Goal: Task Accomplishment & Management: Complete application form

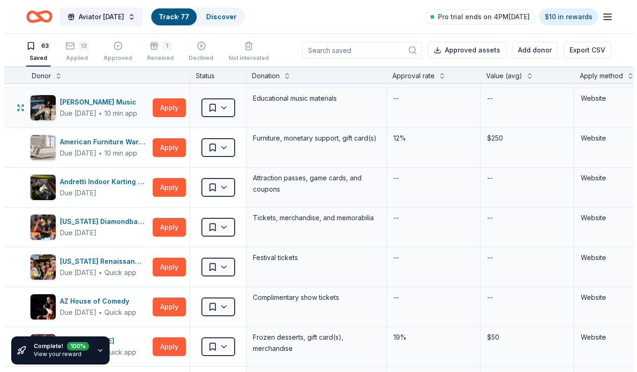
scroll to position [47, 0]
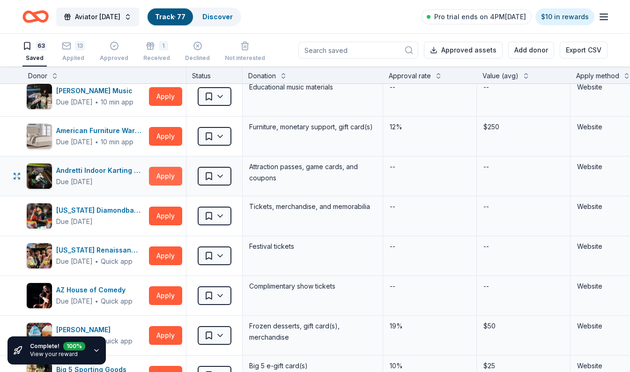
click at [165, 179] on button "Apply" at bounding box center [165, 176] width 33 height 19
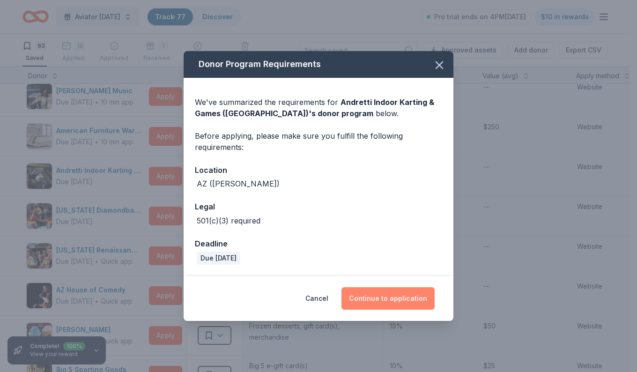
click at [383, 299] on button "Continue to application" at bounding box center [388, 298] width 93 height 22
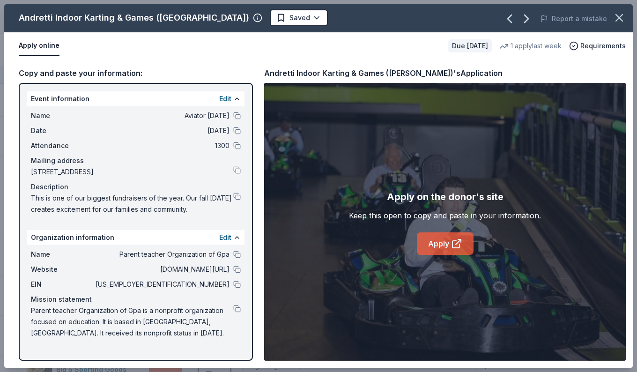
click at [456, 245] on icon at bounding box center [456, 243] width 11 height 11
click at [625, 19] on icon "button" at bounding box center [619, 17] width 13 height 13
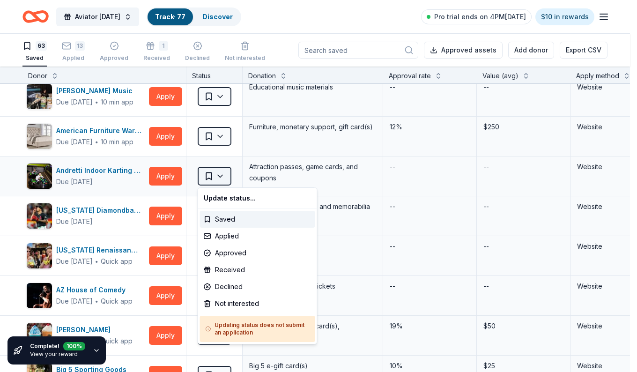
click at [224, 173] on html "3% Aviator [DATE] Track · 77 Discover Pro trial ends on 4PM[DATE] $10 in reward…" at bounding box center [318, 186] width 637 height 372
click at [228, 240] on div "Applied" at bounding box center [257, 236] width 115 height 17
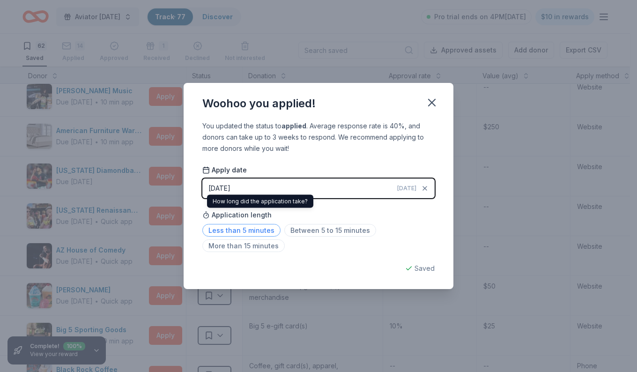
click at [240, 231] on span "Less than 5 minutes" at bounding box center [241, 230] width 78 height 13
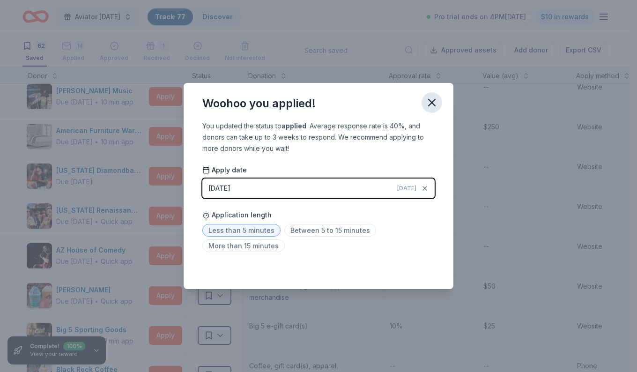
click at [433, 104] on icon "button" at bounding box center [431, 102] width 13 height 13
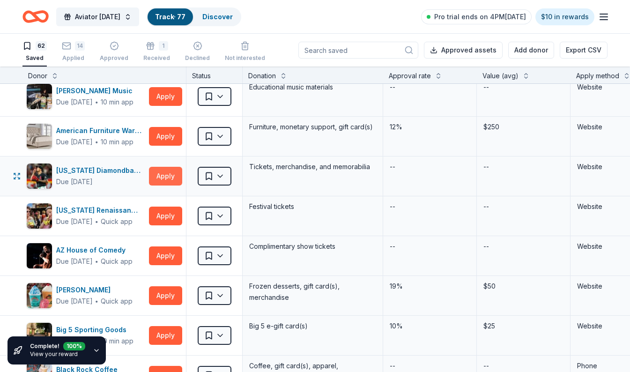
click at [170, 175] on button "Apply" at bounding box center [165, 176] width 33 height 19
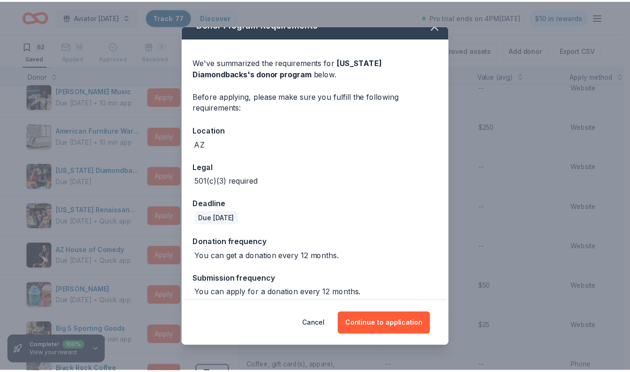
scroll to position [22, 0]
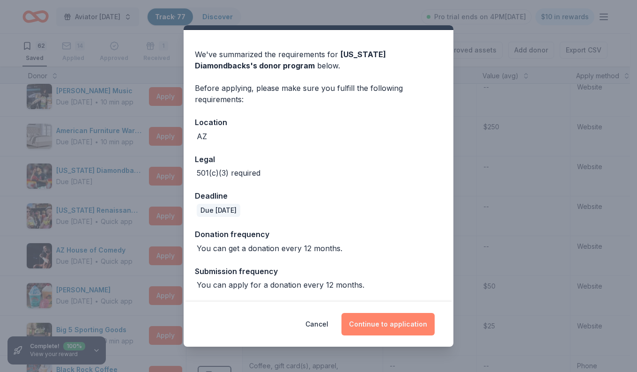
click at [377, 323] on button "Continue to application" at bounding box center [388, 324] width 93 height 22
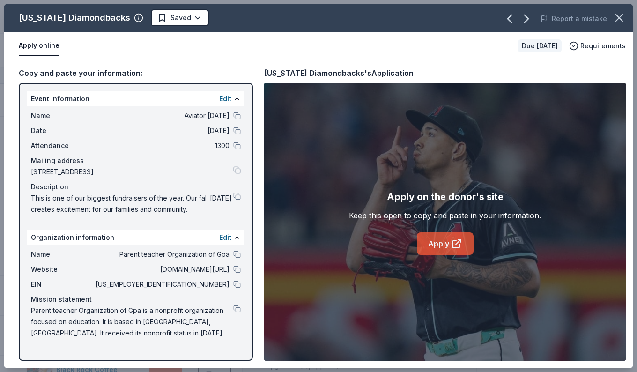
click at [443, 247] on link "Apply" at bounding box center [445, 243] width 57 height 22
click at [627, 17] on button "button" at bounding box center [619, 17] width 21 height 21
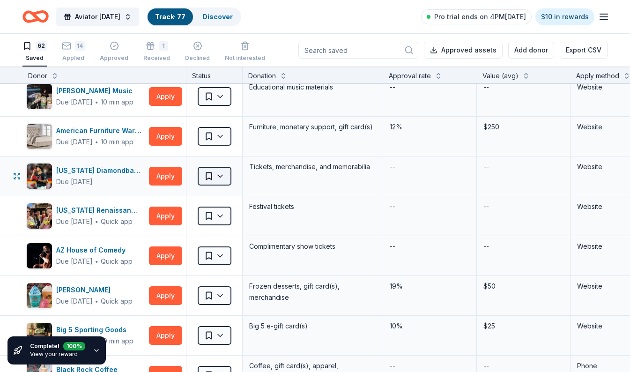
click at [221, 170] on html "3% Aviator [DATE] Track · 77 Discover Pro trial ends on 4PM[DATE] $10 in reward…" at bounding box center [315, 186] width 630 height 372
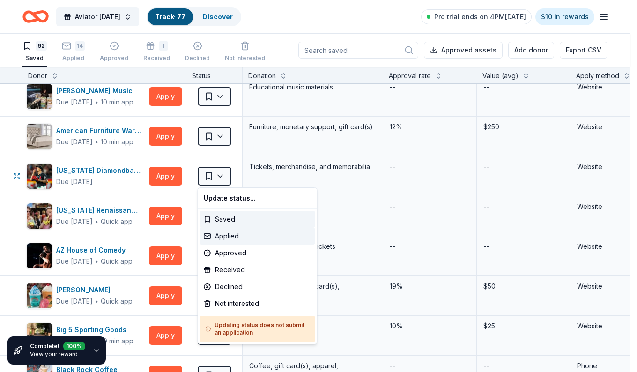
click at [221, 239] on div "Applied" at bounding box center [257, 236] width 115 height 17
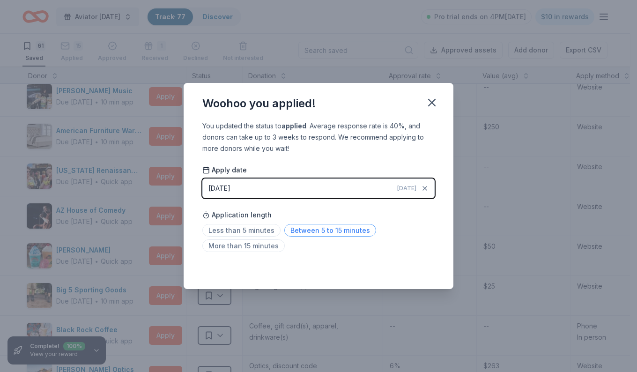
click at [313, 233] on span "Between 5 to 15 minutes" at bounding box center [330, 230] width 92 height 13
click at [430, 98] on icon "button" at bounding box center [431, 102] width 13 height 13
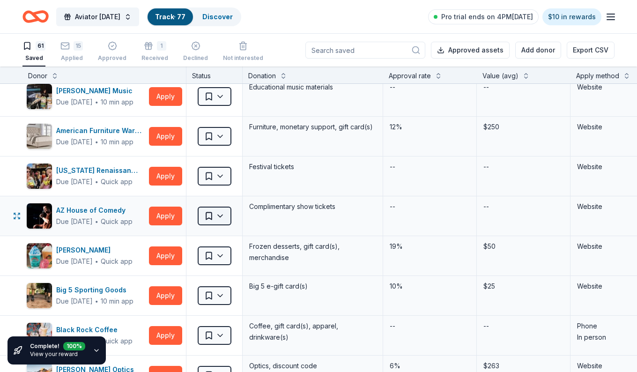
click at [219, 215] on html "3% Aviator [DATE] Track · 77 Discover Pro trial ends on 4PM[DATE] $10 in reward…" at bounding box center [318, 186] width 637 height 372
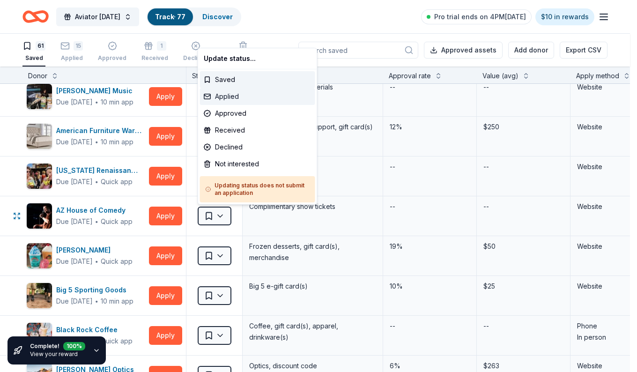
click at [224, 92] on div "Applied" at bounding box center [257, 96] width 115 height 17
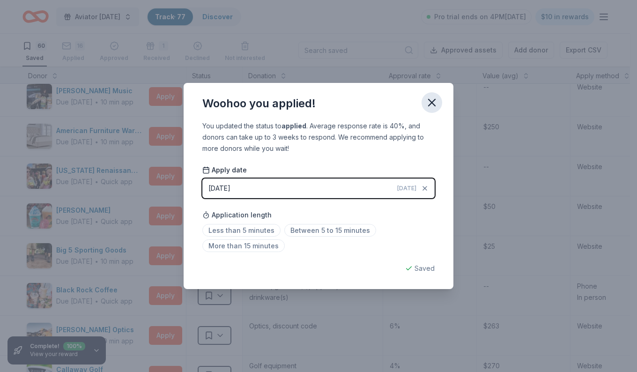
drag, startPoint x: 435, startPoint y: 97, endPoint x: 431, endPoint y: 101, distance: 5.3
click at [433, 100] on icon "button" at bounding box center [431, 102] width 13 height 13
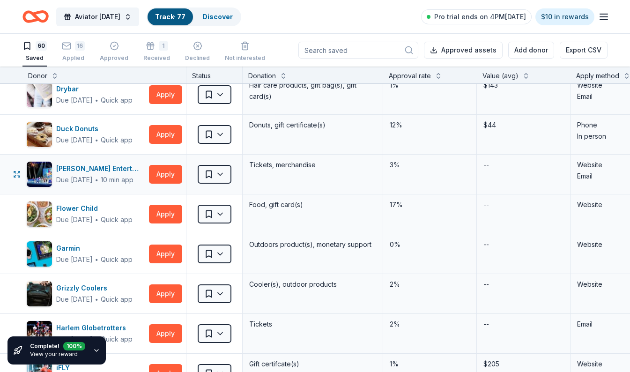
scroll to position [515, 0]
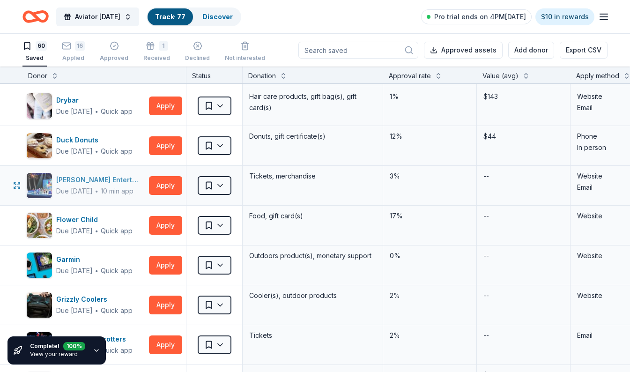
click at [42, 184] on img "button" at bounding box center [39, 185] width 25 height 25
